Goal: Navigation & Orientation: Find specific page/section

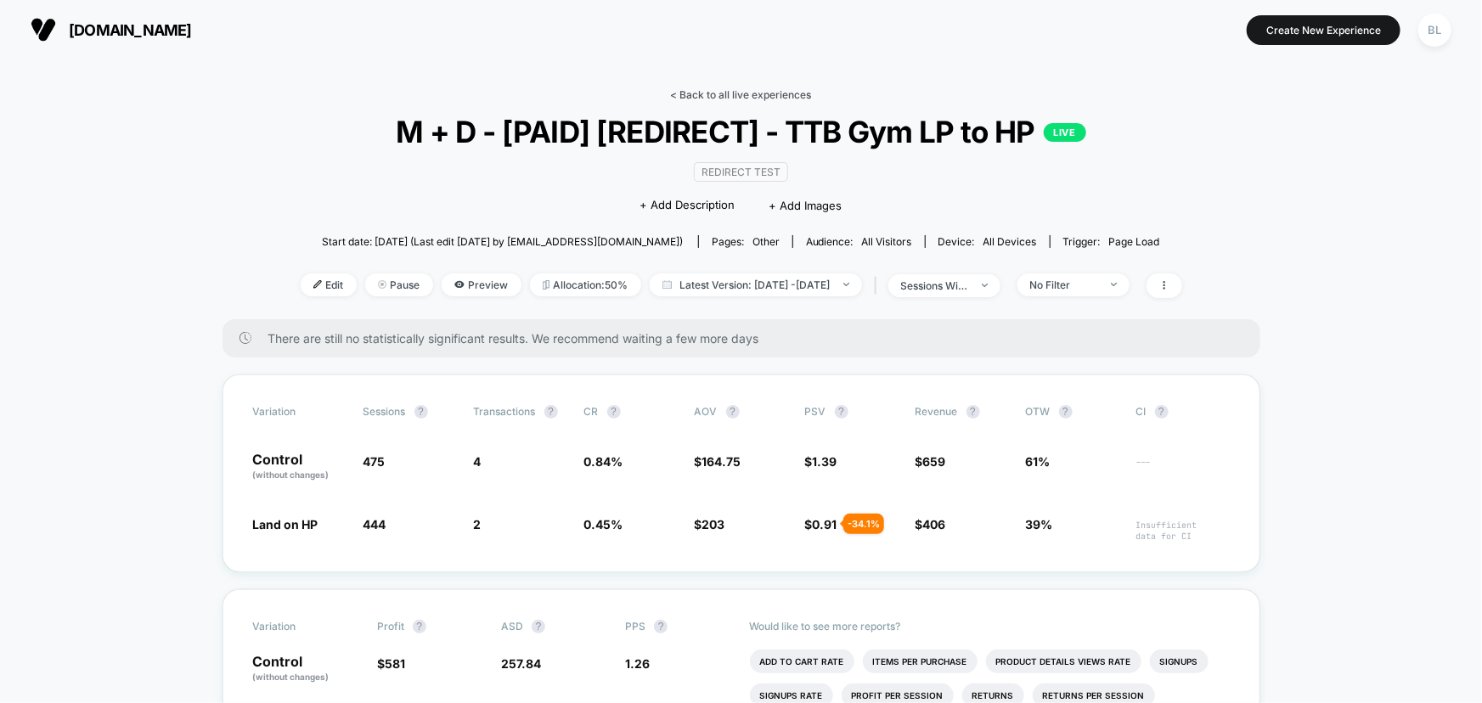
click at [703, 93] on link "< Back to all live experiences" at bounding box center [741, 94] width 141 height 13
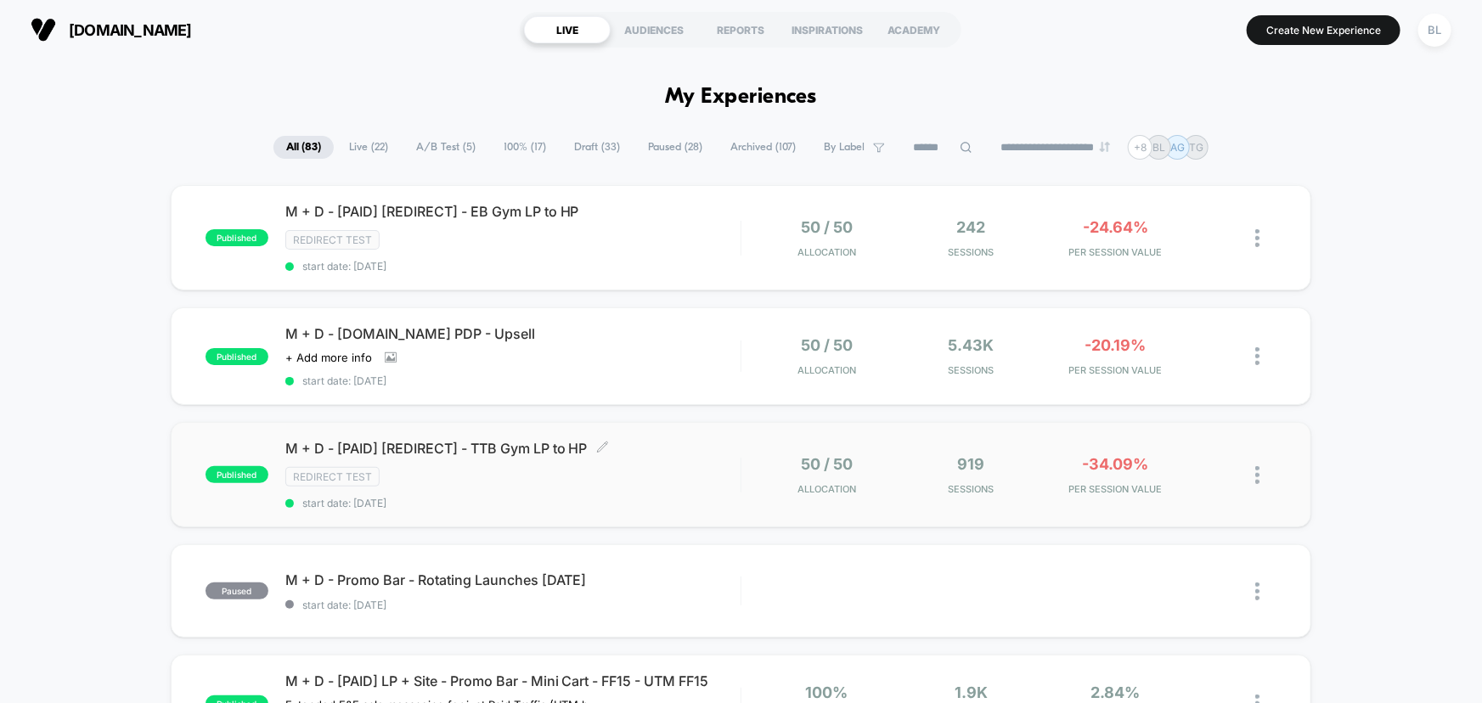
click at [671, 471] on div "Redirect Test" at bounding box center [512, 477] width 455 height 20
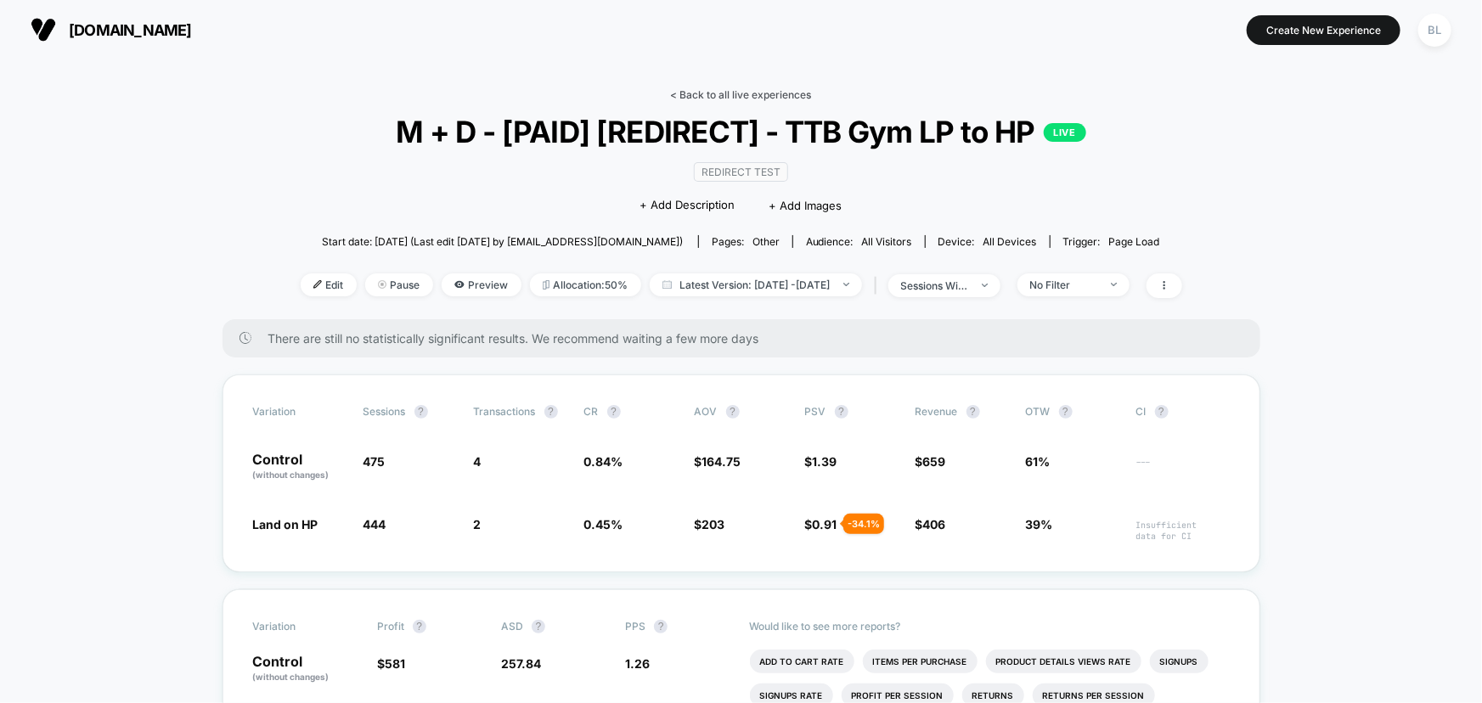
click at [806, 93] on link "< Back to all live experiences" at bounding box center [741, 94] width 141 height 13
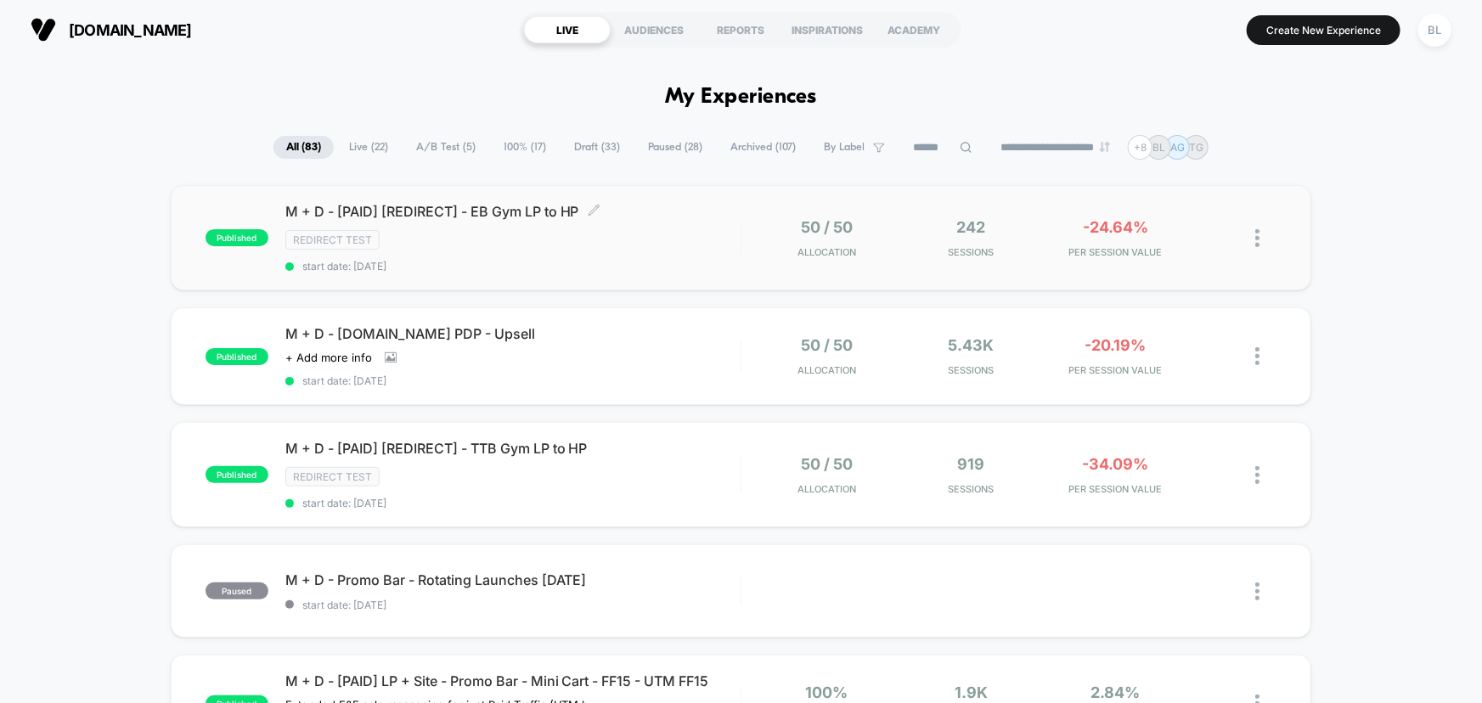
click at [667, 233] on div "Redirect Test" at bounding box center [512, 240] width 455 height 20
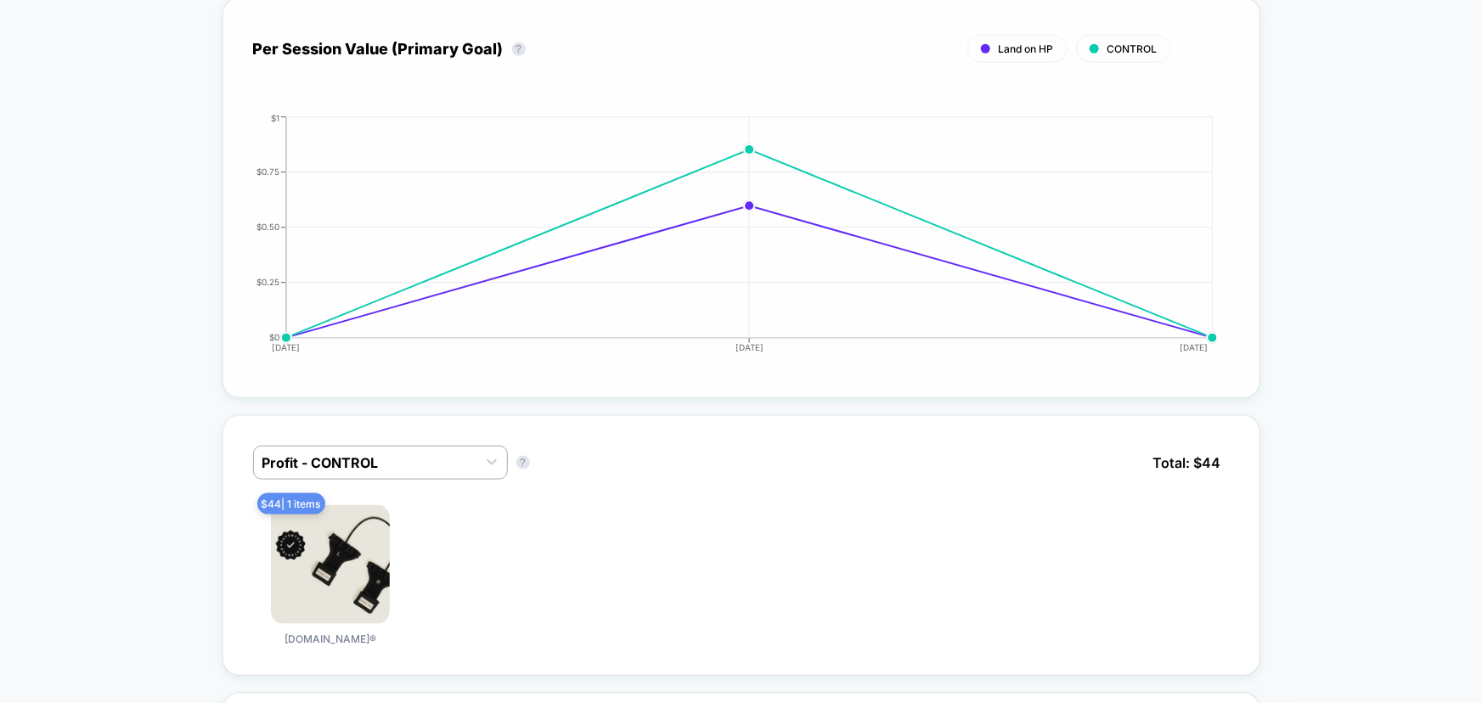
scroll to position [463, 0]
